Goal: Information Seeking & Learning: Check status

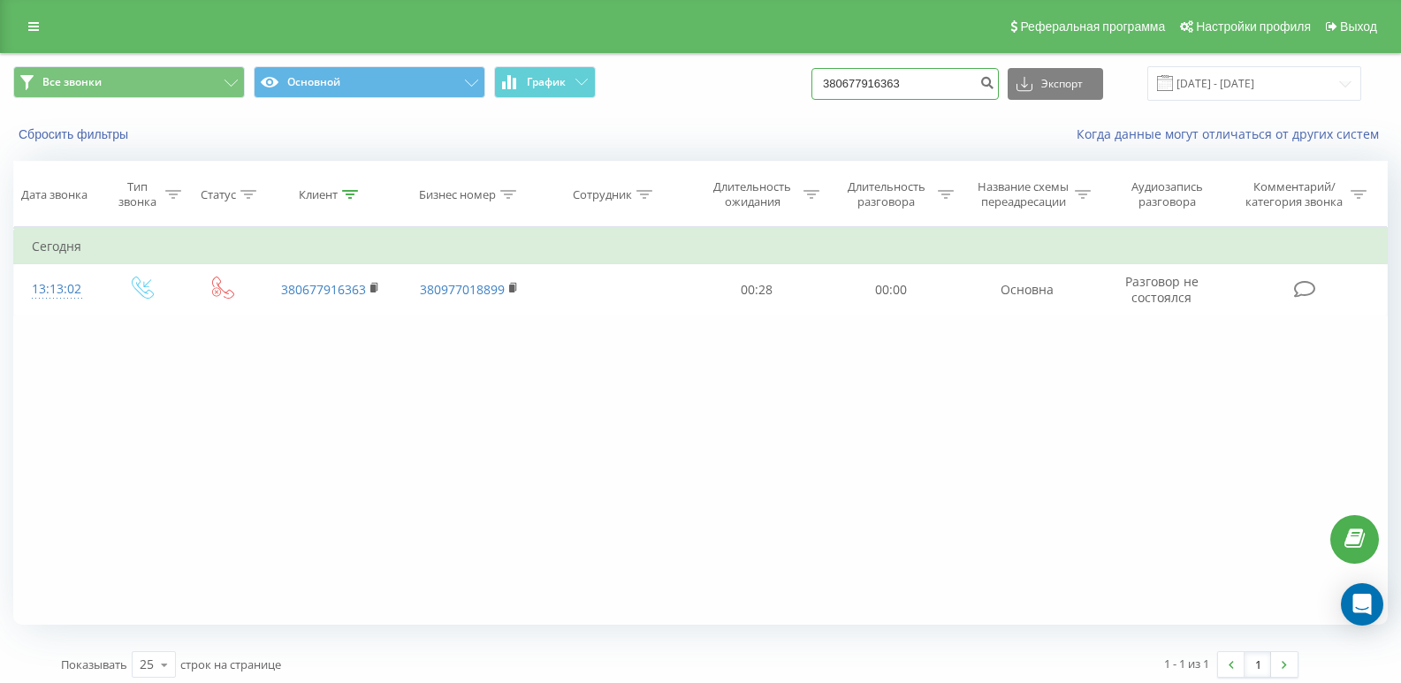
click at [938, 84] on input "380677916363" at bounding box center [904, 84] width 187 height 32
type input "3"
paste input "380960032006"
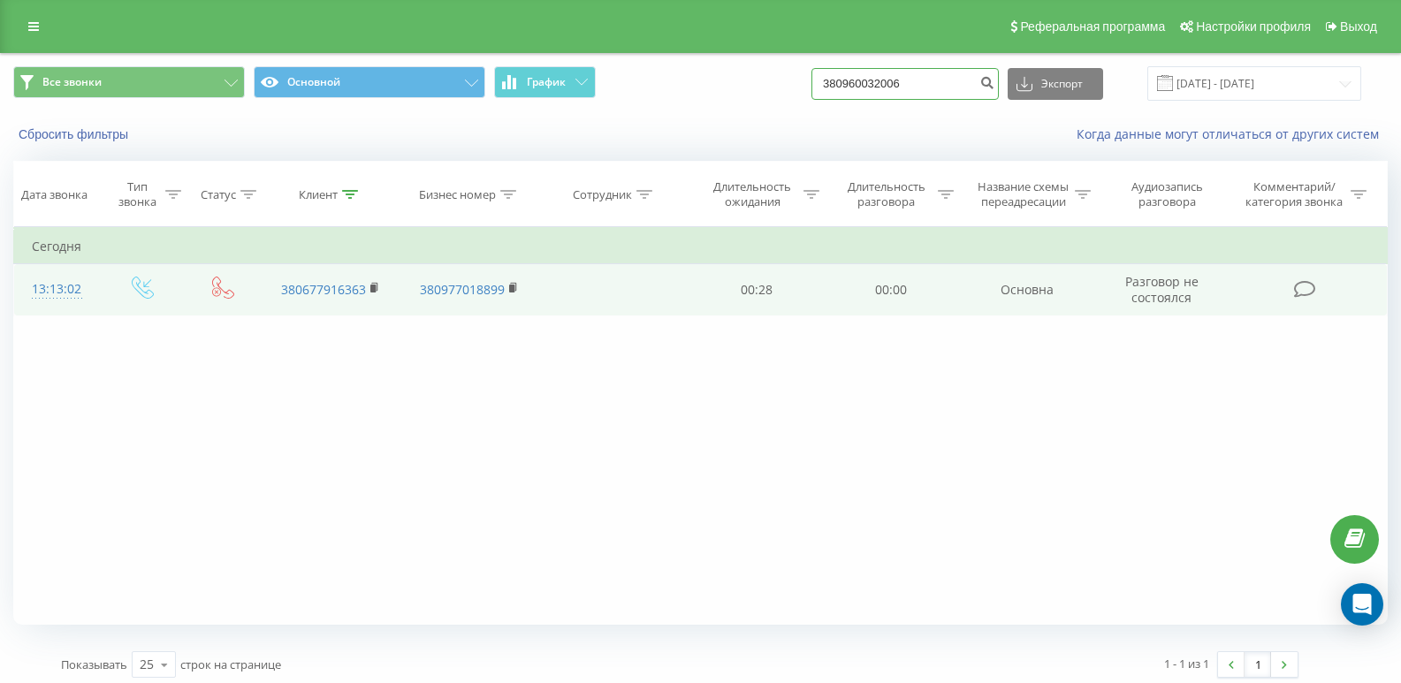
type input "380960032006"
